Goal: Transaction & Acquisition: Purchase product/service

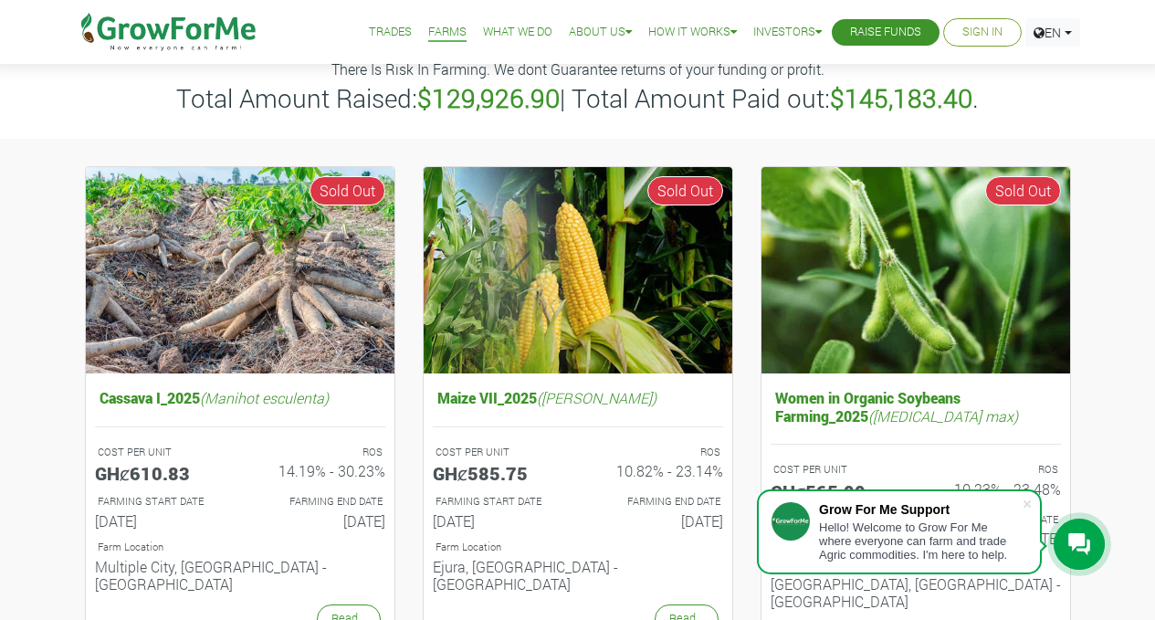
drag, startPoint x: 0, startPoint y: 0, endPoint x: 372, endPoint y: 24, distance: 372.5
click at [372, 24] on link "Trades" at bounding box center [390, 32] width 43 height 19
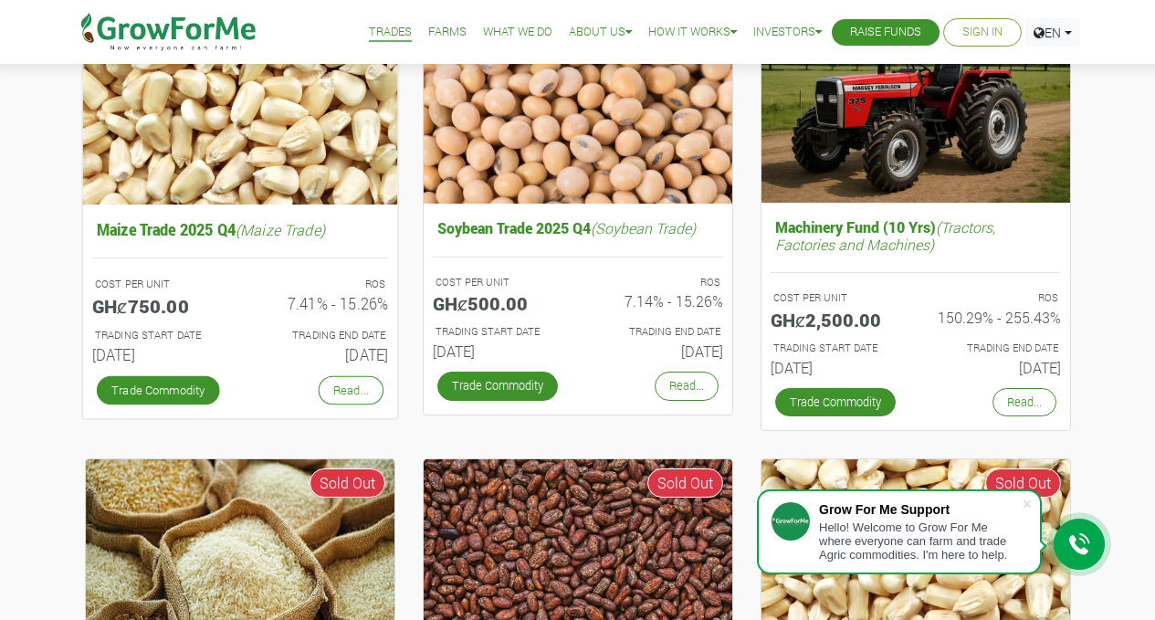
scroll to position [730, 0]
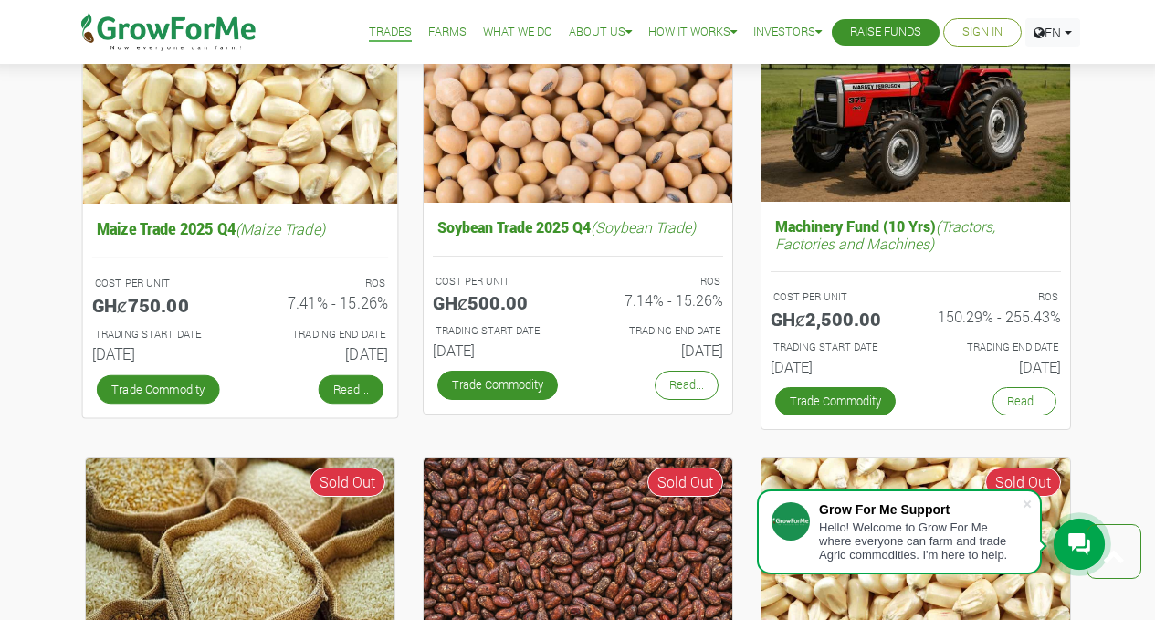
click at [335, 385] on link "Read..." at bounding box center [350, 388] width 65 height 29
